Goal: Find specific page/section: Find specific page/section

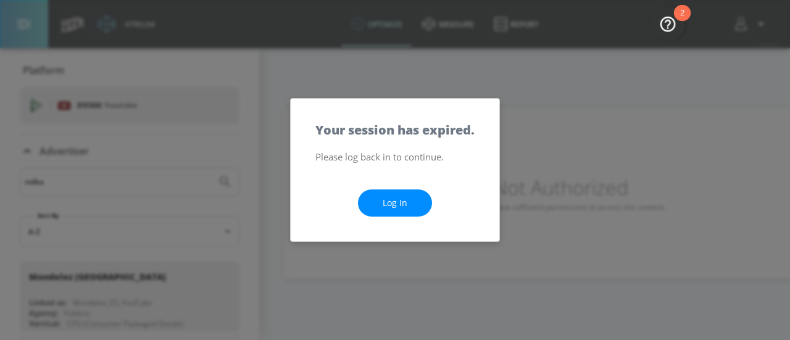
click at [386, 199] on link "Log In" at bounding box center [395, 203] width 74 height 28
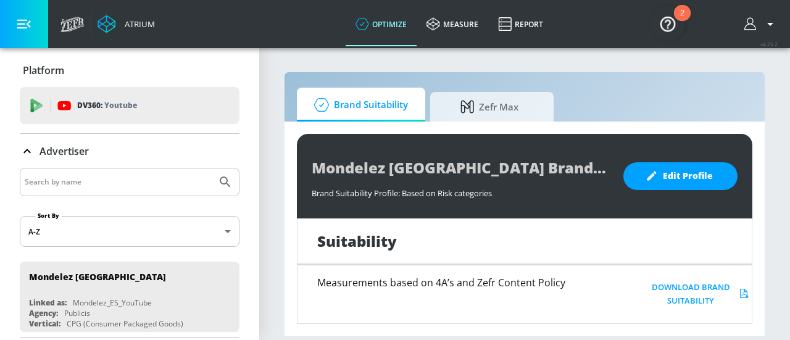
click at [131, 180] on input "Search by name" at bounding box center [118, 182] width 187 height 16
click at [225, 180] on div at bounding box center [130, 182] width 220 height 28
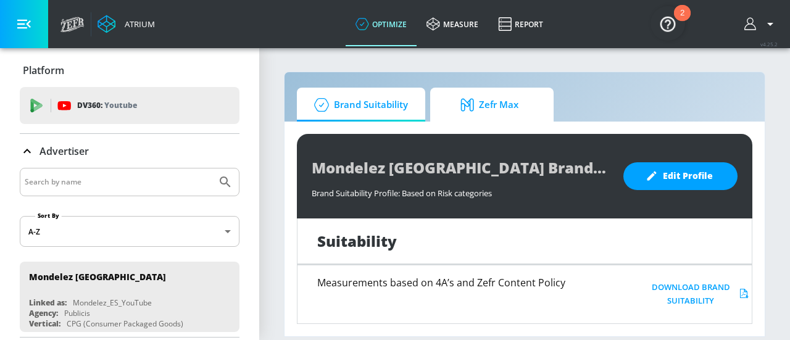
click at [502, 110] on span "Zefr Max" at bounding box center [490, 105] width 94 height 30
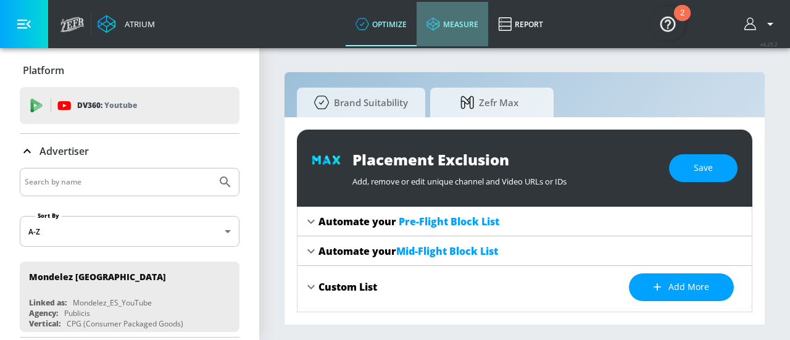
click at [446, 22] on link "measure" at bounding box center [453, 24] width 72 height 44
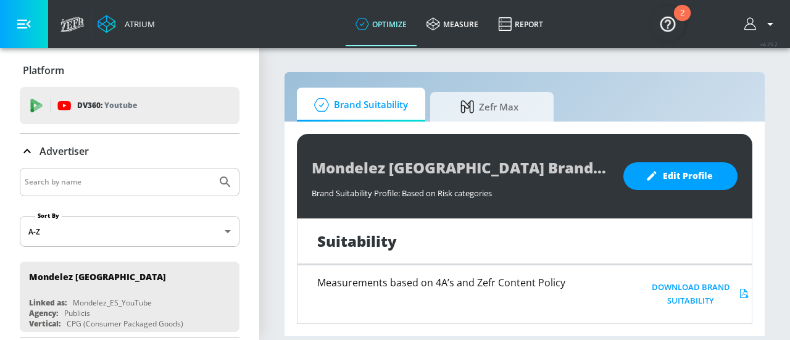
click at [105, 180] on input "Search by name" at bounding box center [118, 182] width 187 height 16
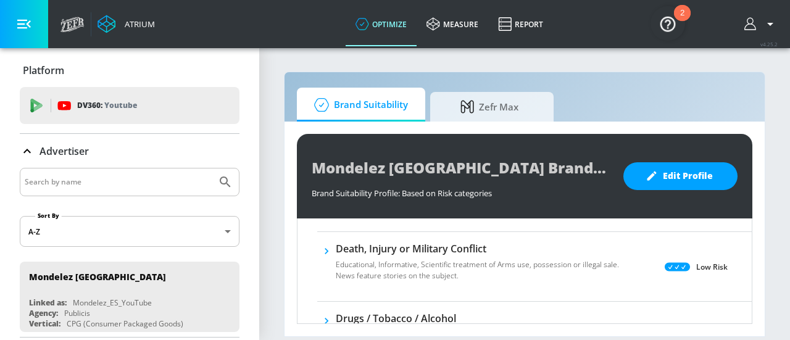
scroll to position [368, 0]
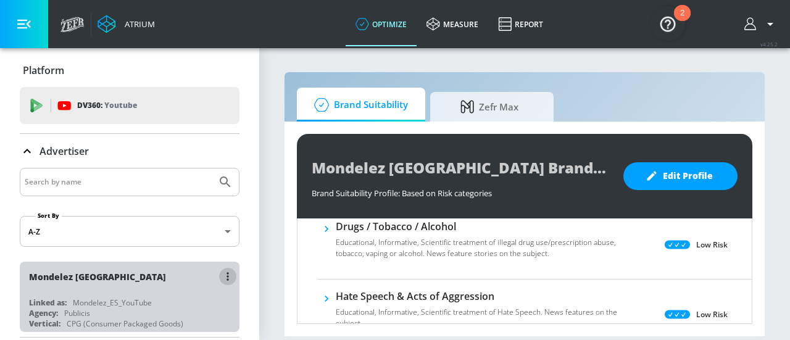
click at [227, 275] on icon "list of Advertiser" at bounding box center [228, 276] width 2 height 9
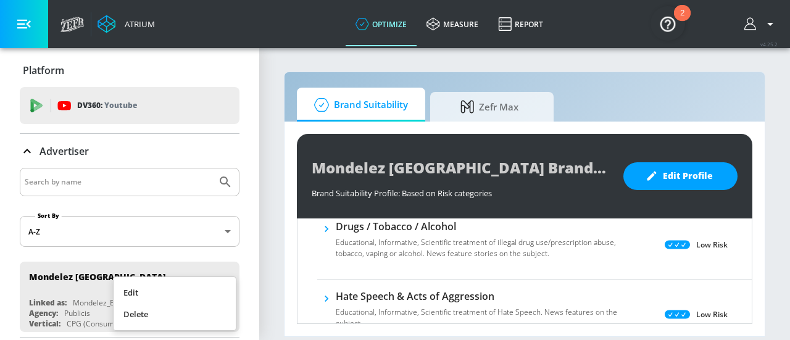
click at [250, 262] on div at bounding box center [395, 170] width 790 height 340
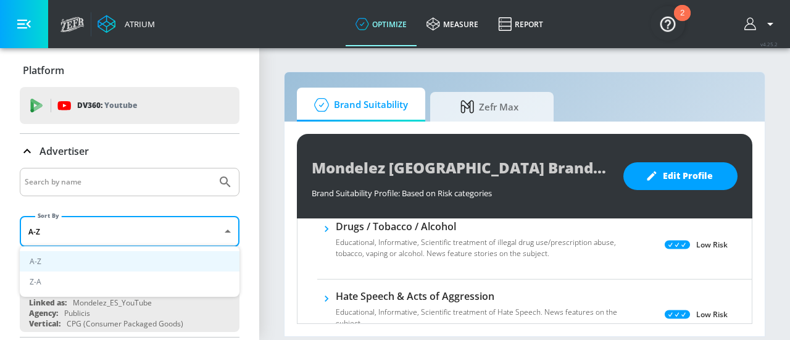
click at [203, 231] on body "Atrium optimize measure Report optimize measure Report v 4.25.2 Platform DV360:…" at bounding box center [395, 170] width 790 height 340
click at [267, 206] on div at bounding box center [395, 170] width 790 height 340
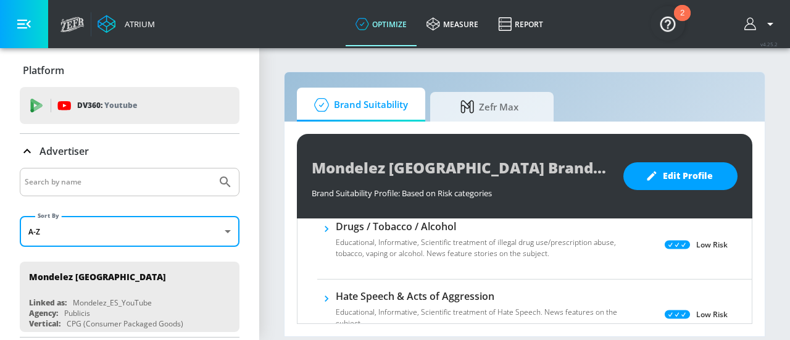
click at [770, 29] on icon "button" at bounding box center [770, 24] width 15 height 15
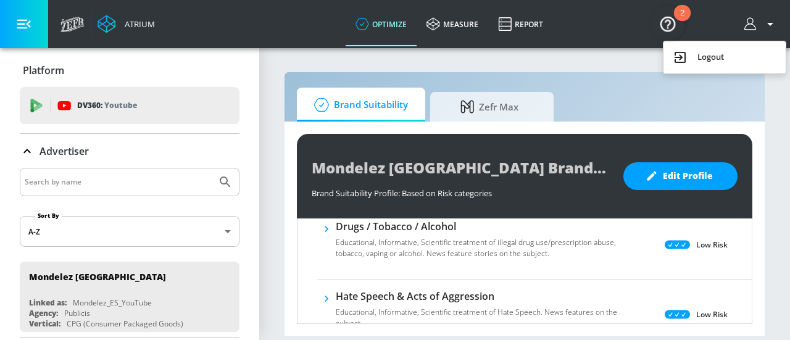
click at [463, 20] on div at bounding box center [395, 170] width 790 height 340
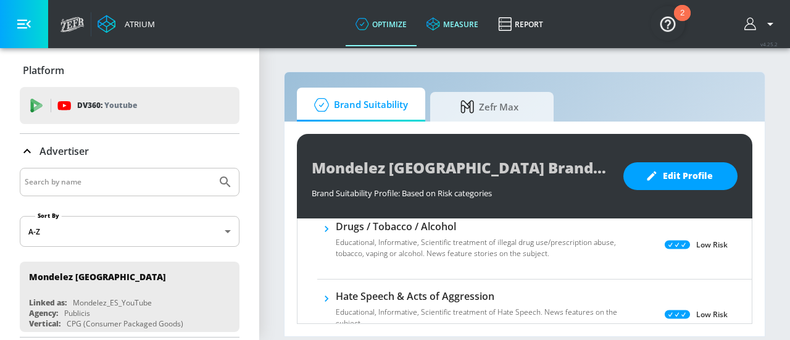
click at [456, 25] on link "measure" at bounding box center [453, 24] width 72 height 44
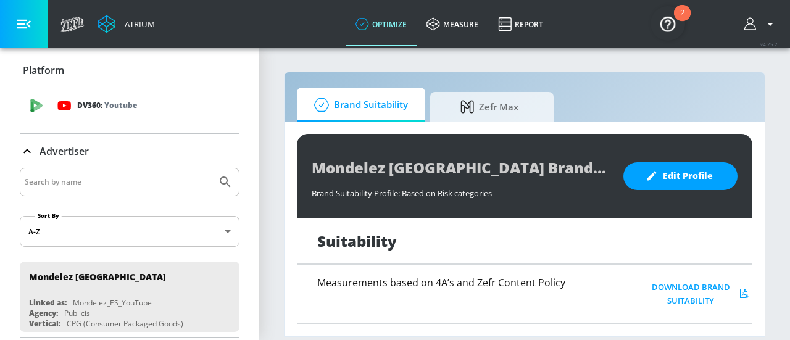
click at [101, 96] on div "DV360: Youtube" at bounding box center [130, 105] width 220 height 37
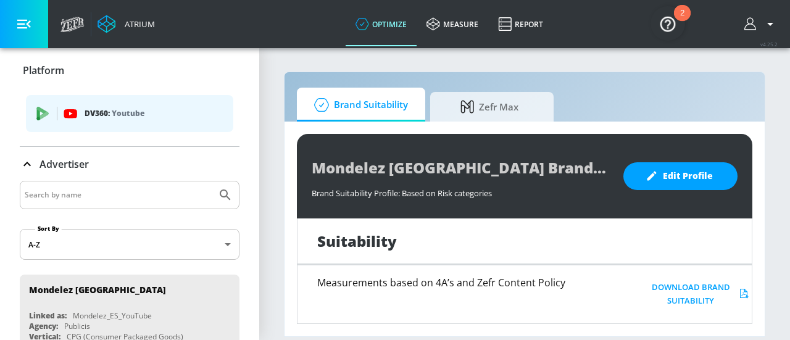
click at [89, 109] on p "DV360: Youtube" at bounding box center [154, 114] width 139 height 14
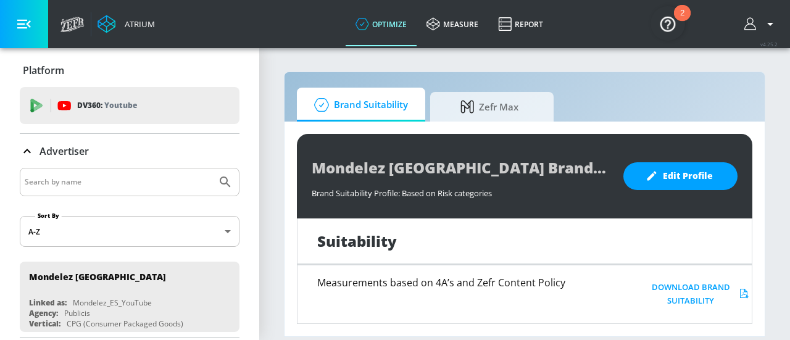
click at [50, 73] on p "Platform" at bounding box center [43, 71] width 41 height 14
